Goal: Information Seeking & Learning: Learn about a topic

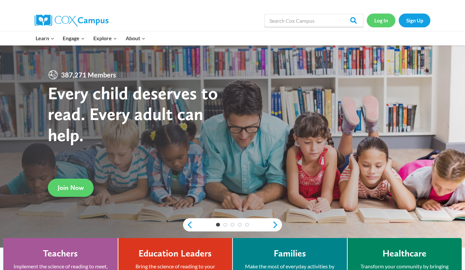
click at [382, 21] on link "Log In" at bounding box center [381, 21] width 29 height 14
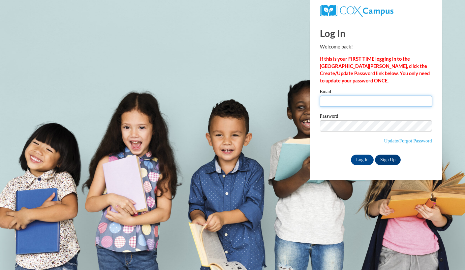
click at [335, 105] on input "Email" at bounding box center [376, 101] width 112 height 11
type input "hartsar@rbsd.k12.wi.us"
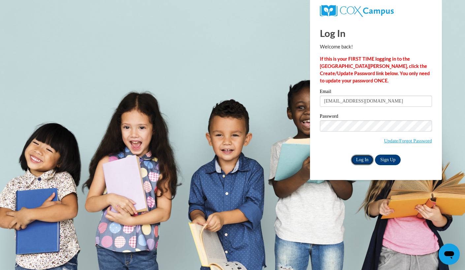
click at [366, 158] on input "Log In" at bounding box center [362, 160] width 23 height 11
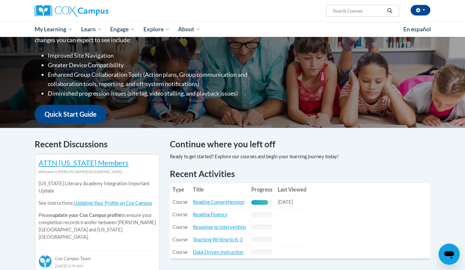
scroll to position [151, 0]
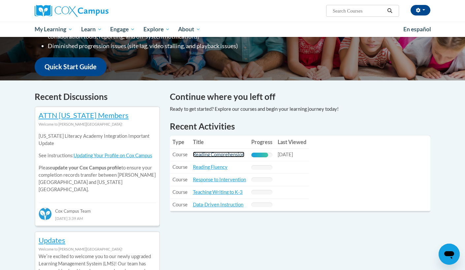
click at [204, 154] on link "Reading Comprehension" at bounding box center [218, 155] width 51 height 6
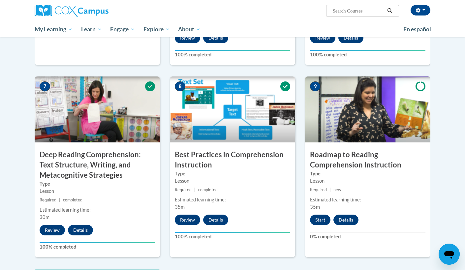
scroll to position [498, 0]
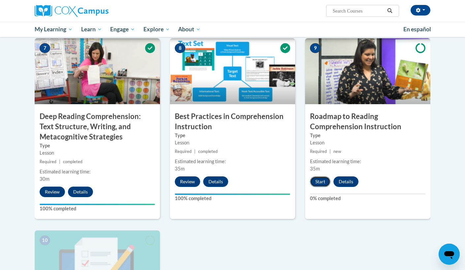
click at [320, 181] on button "Start" at bounding box center [320, 181] width 20 height 11
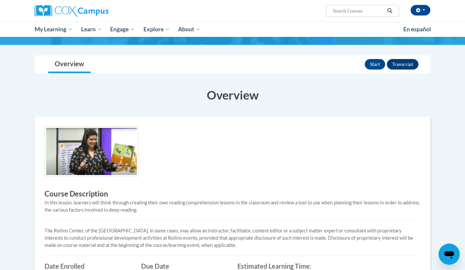
scroll to position [60, 0]
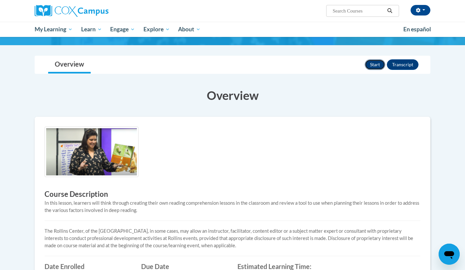
click at [375, 65] on button "Start" at bounding box center [375, 64] width 20 height 11
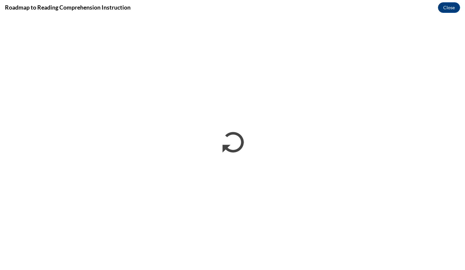
scroll to position [0, 0]
